Goal: Information Seeking & Learning: Learn about a topic

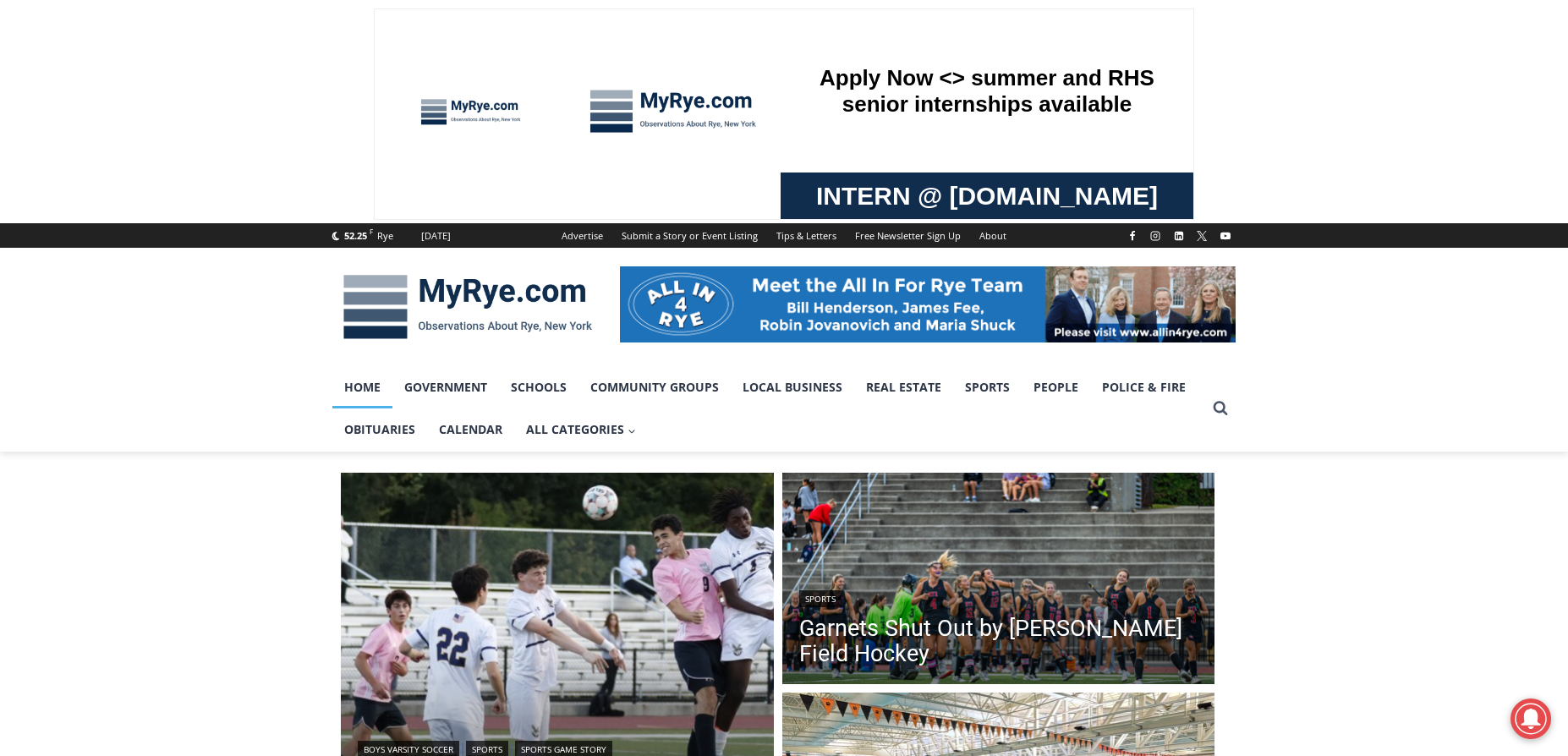
click at [370, 383] on link "Home" at bounding box center [362, 386] width 60 height 42
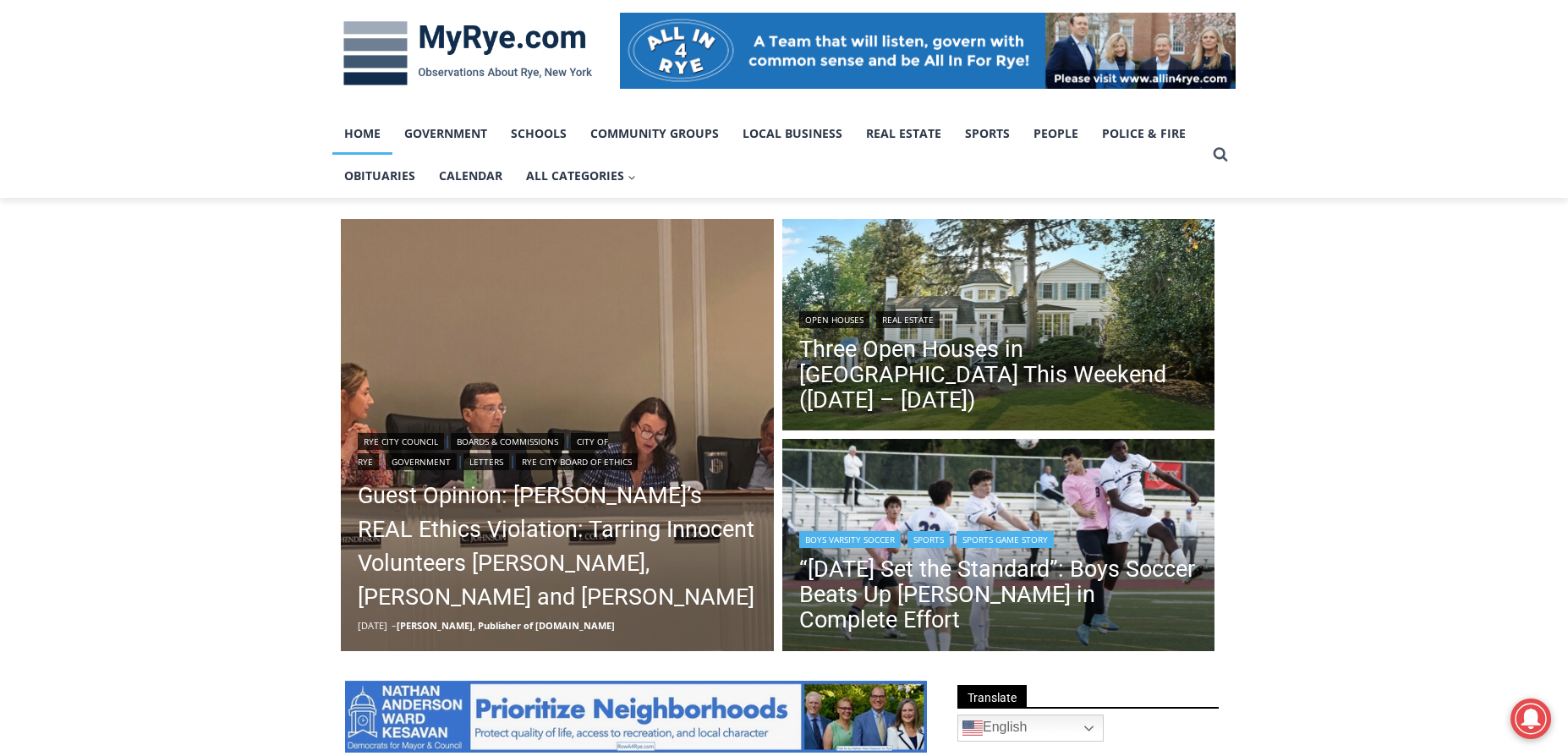
scroll to position [338, 0]
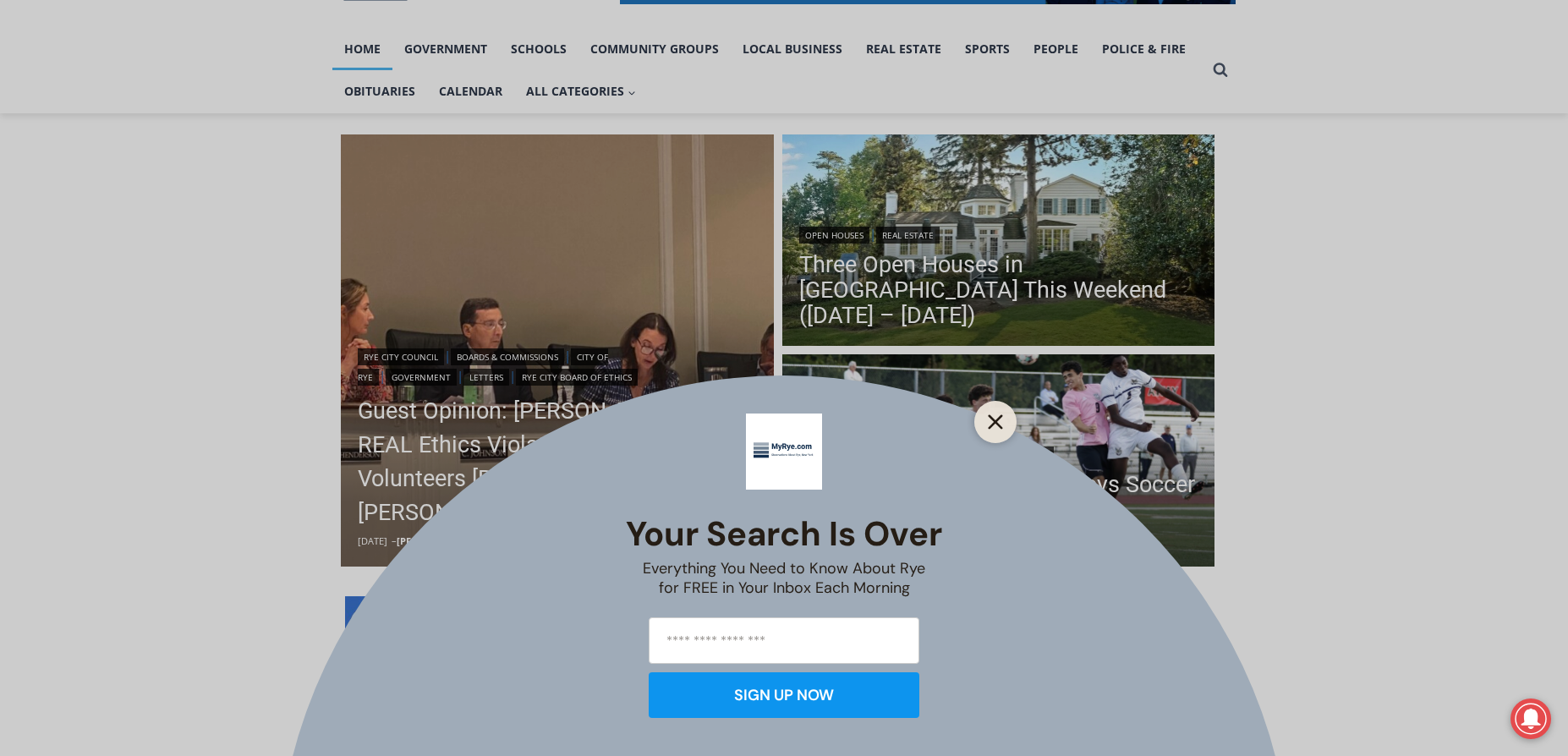
click at [993, 422] on icon "Close" at bounding box center [995, 421] width 15 height 15
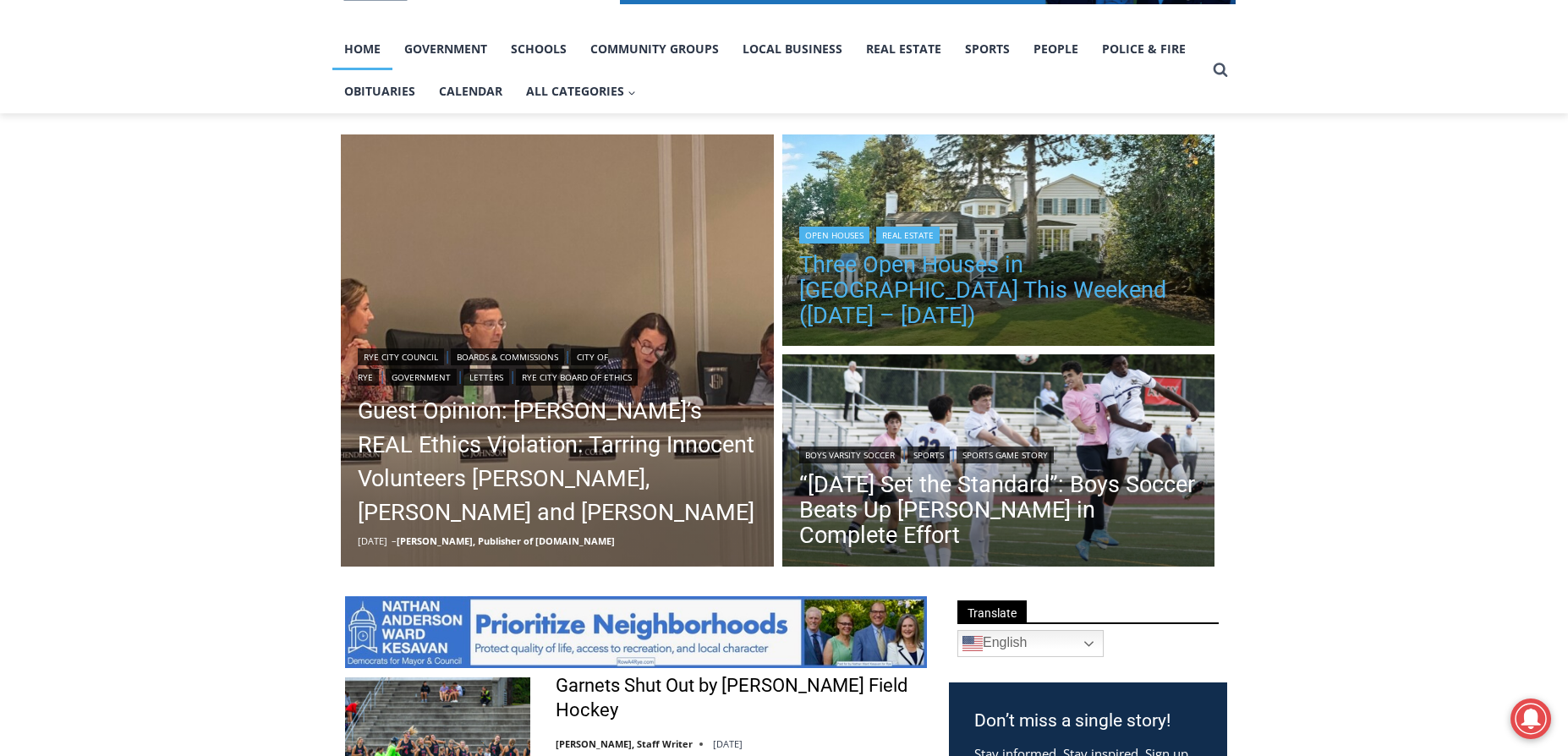
click at [949, 310] on link "Three Open Houses in [GEOGRAPHIC_DATA] This Weekend ([DATE] – [DATE])" at bounding box center [999, 290] width 399 height 76
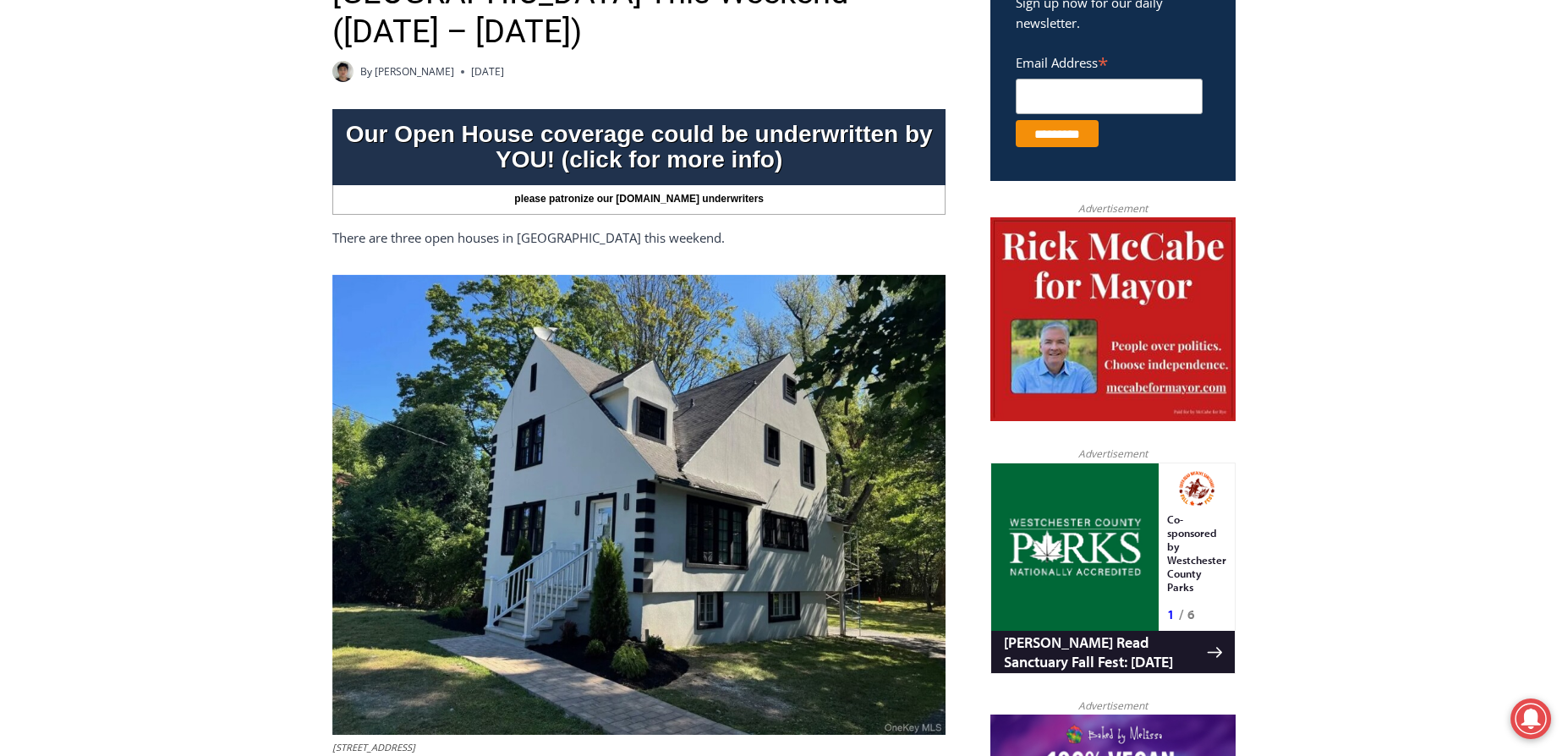
scroll to position [169, 0]
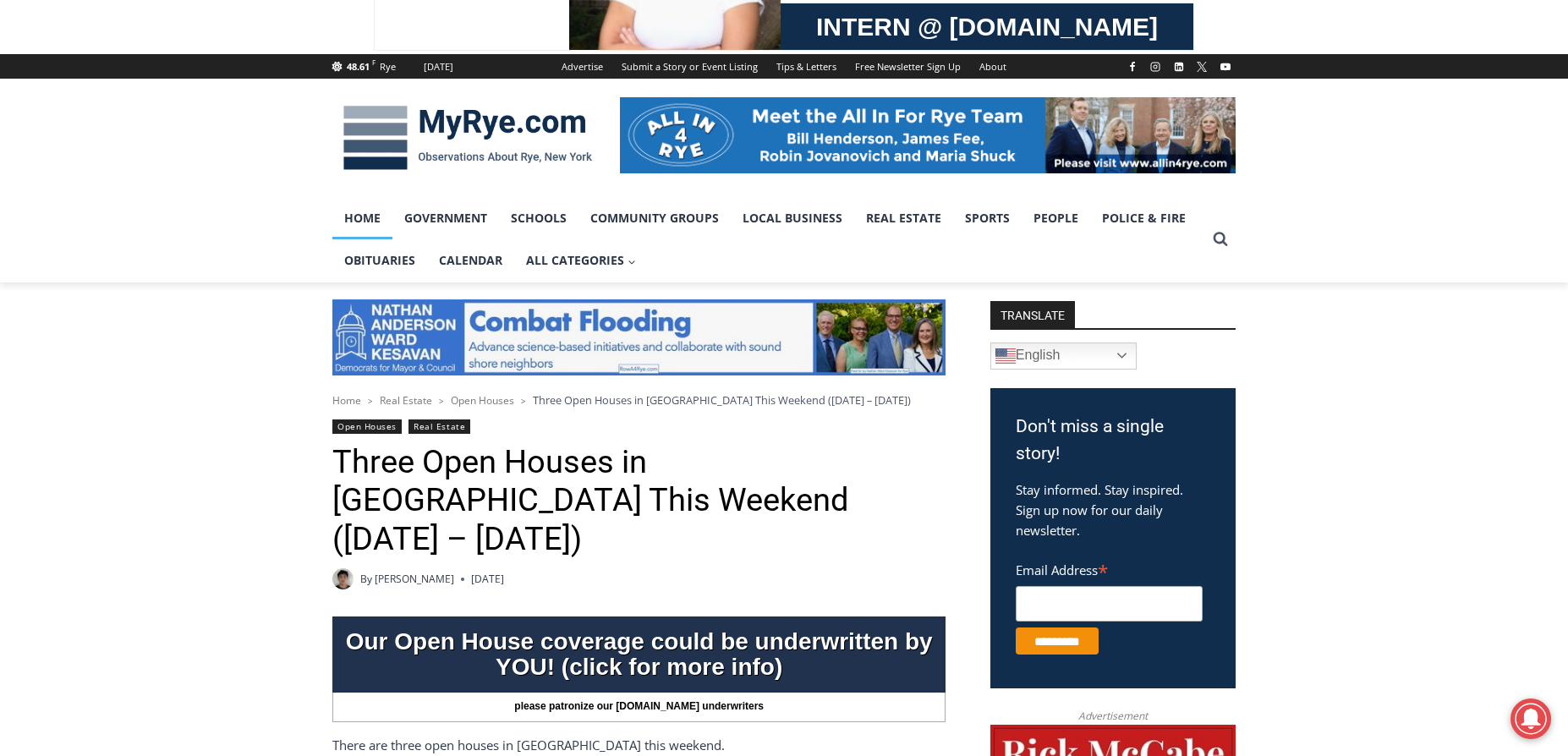
click at [354, 212] on link "Home" at bounding box center [362, 217] width 60 height 42
